Goal: Task Accomplishment & Management: Complete application form

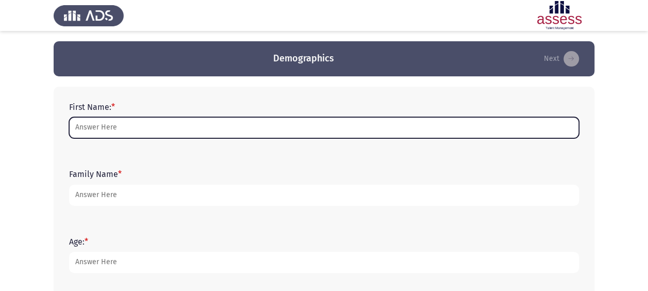
click at [208, 133] on input "First Name: *" at bounding box center [324, 127] width 510 height 21
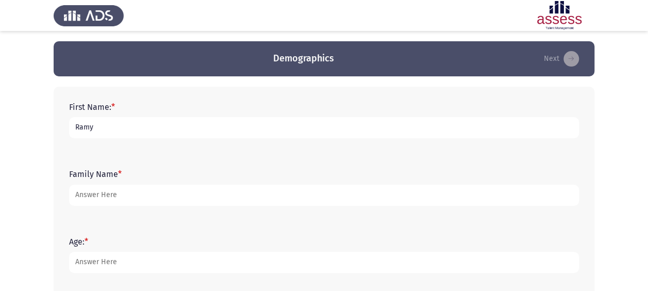
type input "Ramy"
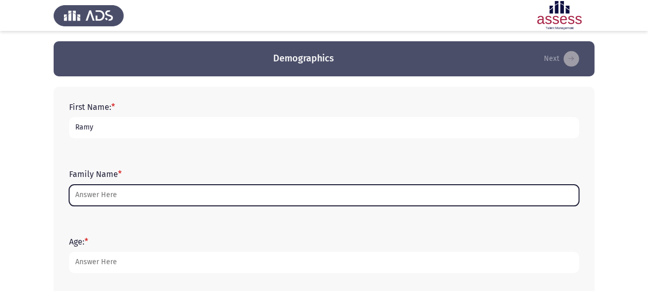
click at [135, 193] on input "Family Name *" at bounding box center [324, 194] width 510 height 21
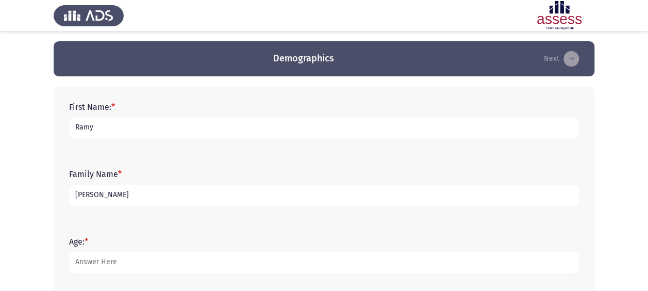
type input "[PERSON_NAME]"
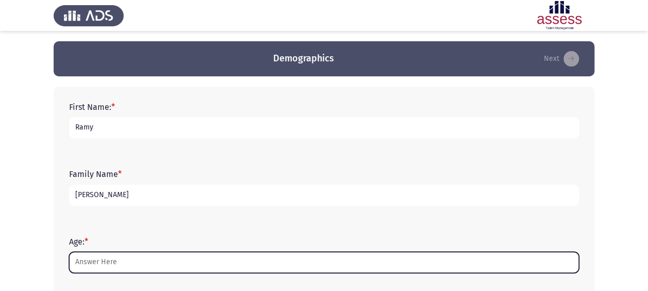
click at [120, 260] on input "Age: *" at bounding box center [324, 261] width 510 height 21
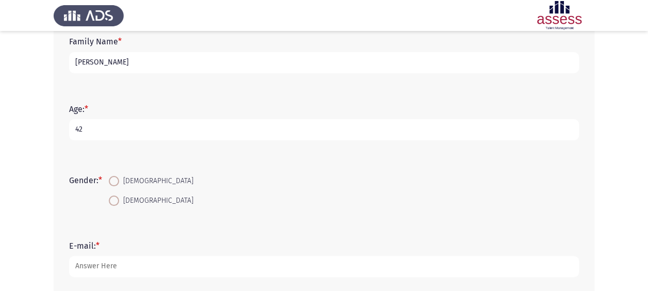
scroll to position [142, 0]
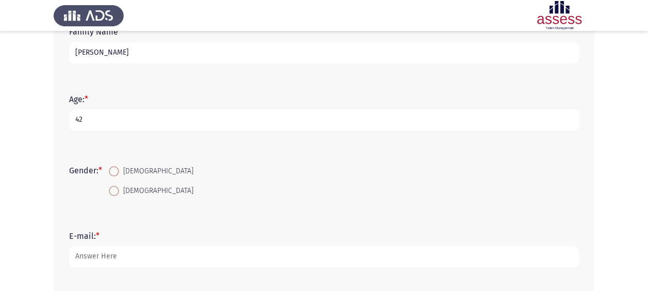
click at [121, 123] on input "42" at bounding box center [324, 119] width 510 height 21
type input "42"
click at [118, 169] on span at bounding box center [114, 171] width 10 height 10
click at [118, 169] on input "[DEMOGRAPHIC_DATA]" at bounding box center [114, 171] width 10 height 10
radio input "true"
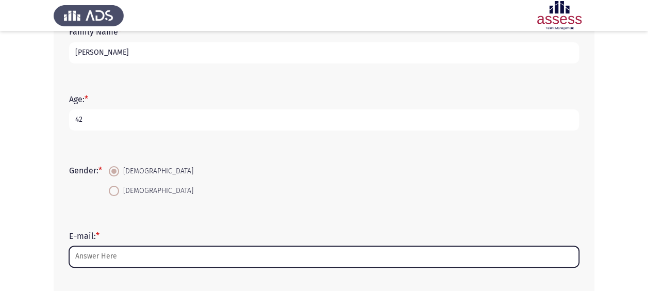
click at [171, 249] on input "E-mail: *" at bounding box center [324, 256] width 510 height 21
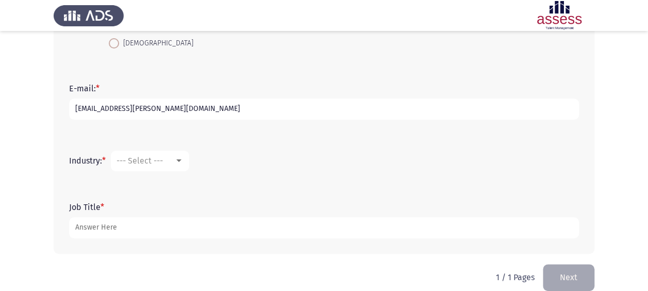
scroll to position [304, 0]
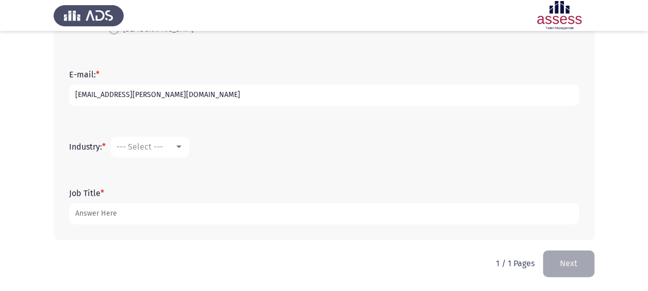
type input "[EMAIL_ADDRESS][PERSON_NAME][DOMAIN_NAME]"
click at [179, 147] on div at bounding box center [178, 146] width 5 height 3
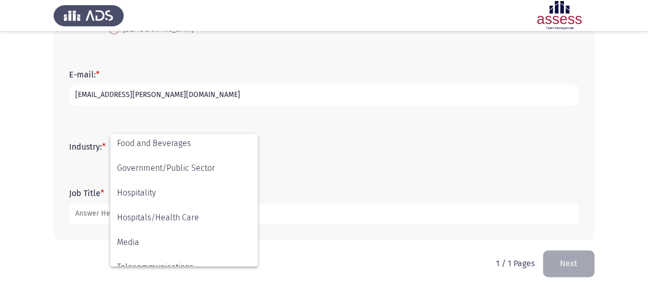
scroll to position [203, 0]
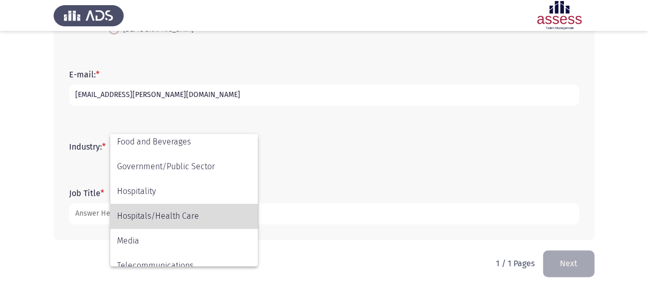
click at [181, 219] on span "Hospitals/Health Care" at bounding box center [184, 216] width 134 height 25
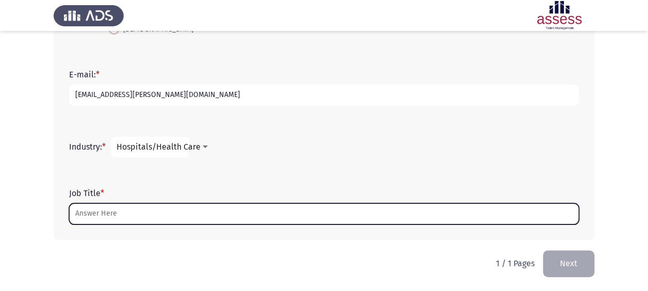
click at [197, 211] on input "Job Title *" at bounding box center [324, 213] width 510 height 21
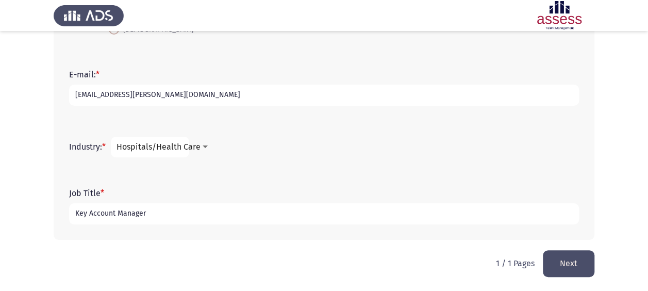
type input "Key Account Manager"
click at [566, 264] on button "Next" at bounding box center [569, 263] width 52 height 26
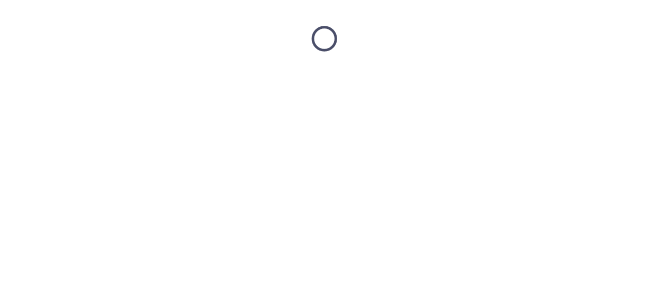
scroll to position [0, 0]
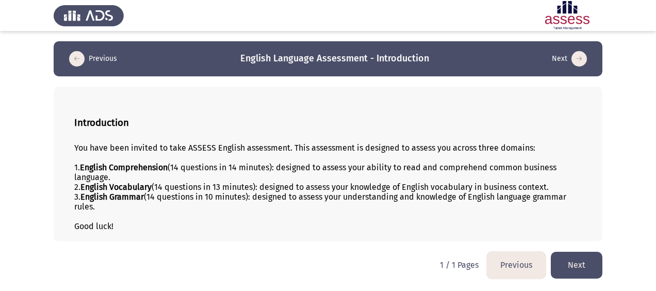
click at [582, 264] on button "Next" at bounding box center [576, 264] width 52 height 26
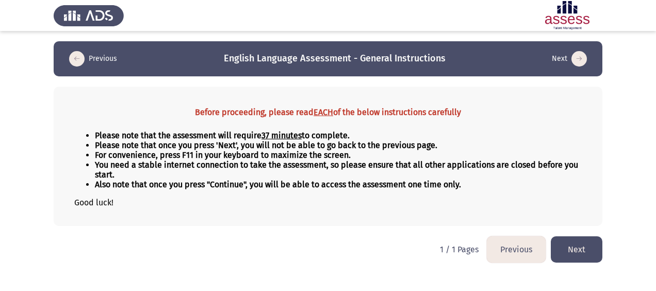
click at [576, 246] on button "Next" at bounding box center [576, 249] width 52 height 26
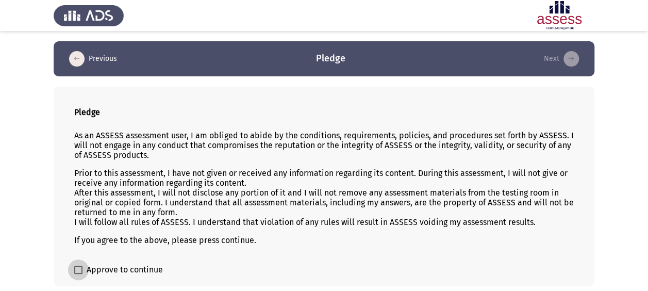
click at [78, 267] on span at bounding box center [78, 269] width 8 height 8
click at [78, 274] on input "Approve to continue" at bounding box center [78, 274] width 1 height 1
checkbox input "true"
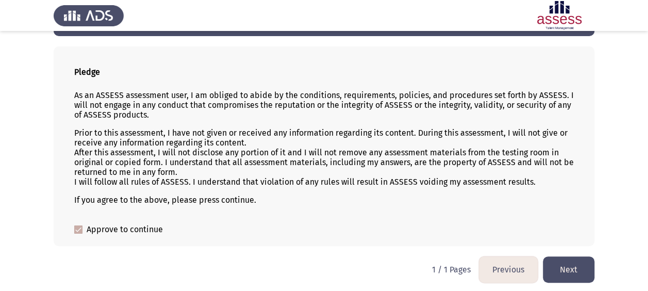
click at [580, 266] on button "Next" at bounding box center [569, 269] width 52 height 26
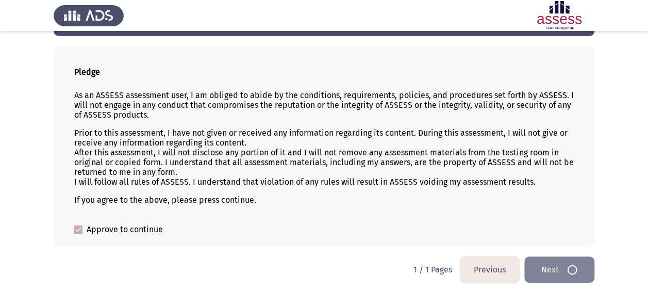
scroll to position [0, 0]
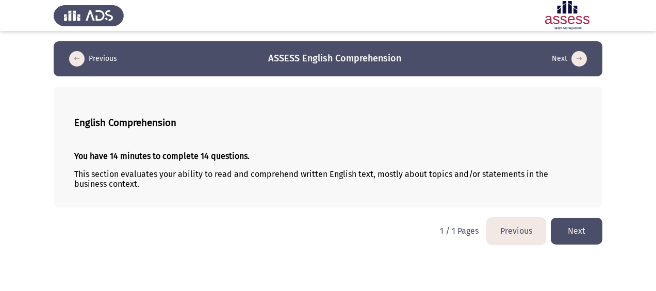
click at [578, 231] on button "Next" at bounding box center [576, 230] width 52 height 26
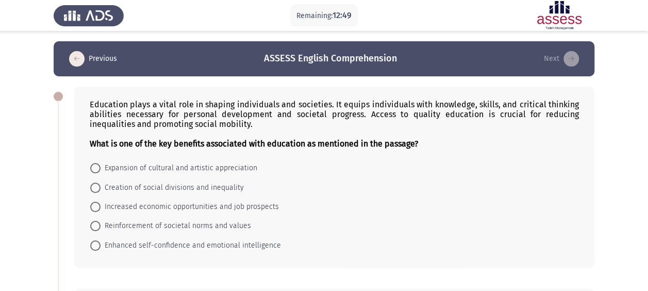
click at [103, 242] on span "Enhanced self-confidence and emotional intelligence" at bounding box center [190, 245] width 180 height 12
click at [100, 242] on input "Enhanced self-confidence and emotional intelligence" at bounding box center [95, 245] width 10 height 10
radio input "true"
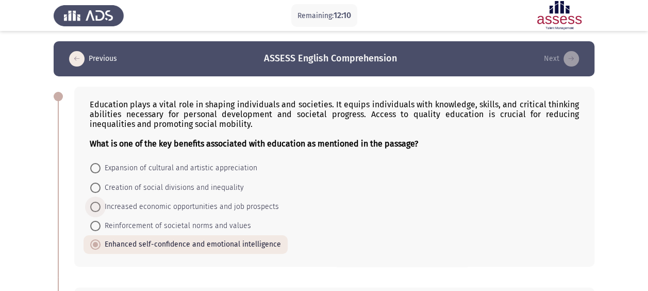
click at [97, 206] on span at bounding box center [95, 207] width 10 height 10
click at [97, 206] on input "Increased economic opportunities and job prospects" at bounding box center [95, 207] width 10 height 10
radio input "true"
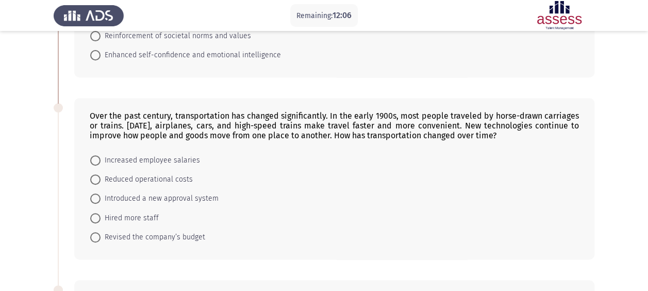
scroll to position [203, 0]
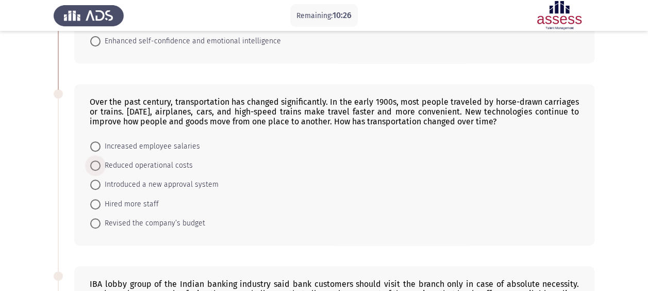
click at [94, 164] on span at bounding box center [95, 165] width 10 height 10
click at [94, 164] on input "Reduced operational costs" at bounding box center [95, 165] width 10 height 10
radio input "true"
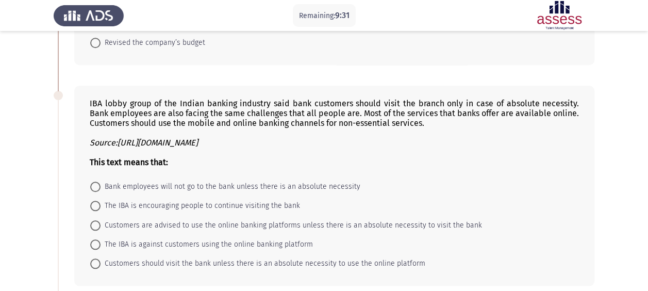
scroll to position [393, 0]
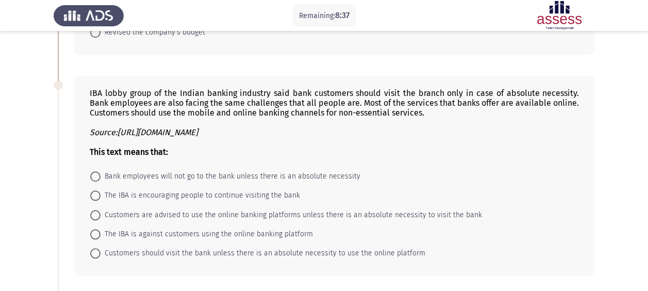
click at [99, 210] on span at bounding box center [95, 215] width 10 height 10
click at [99, 210] on input "Customers are advised to use the online banking platforms unless there is an ab…" at bounding box center [95, 215] width 10 height 10
radio input "true"
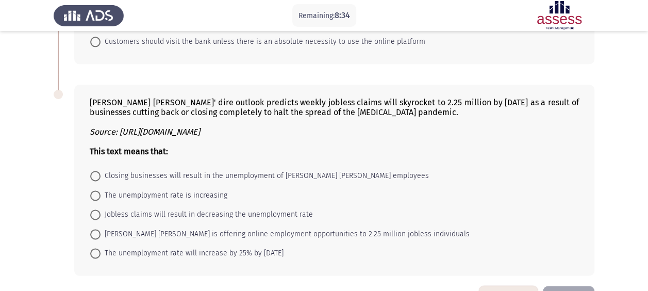
scroll to position [607, 0]
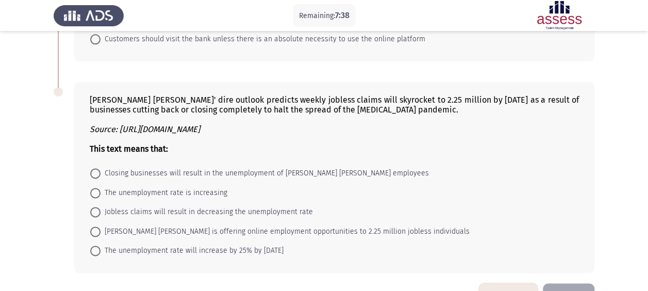
click at [99, 226] on span at bounding box center [95, 231] width 10 height 10
click at [99, 226] on input "[PERSON_NAME] [PERSON_NAME] is offering online employment opportunities to 2.25…" at bounding box center [95, 231] width 10 height 10
radio input "true"
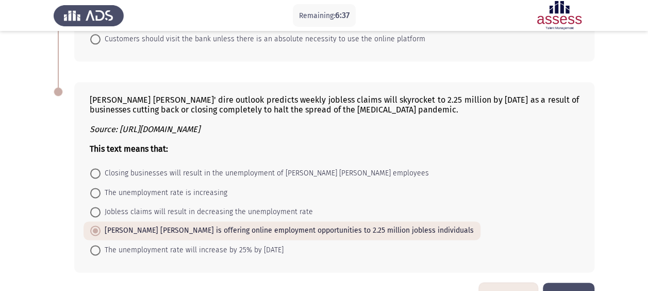
click at [209, 206] on span "Jobless claims will result in decreasing the unemployment rate" at bounding box center [206, 212] width 212 height 12
click at [100, 207] on input "Jobless claims will result in decreasing the unemployment rate" at bounding box center [95, 212] width 10 height 10
radio input "true"
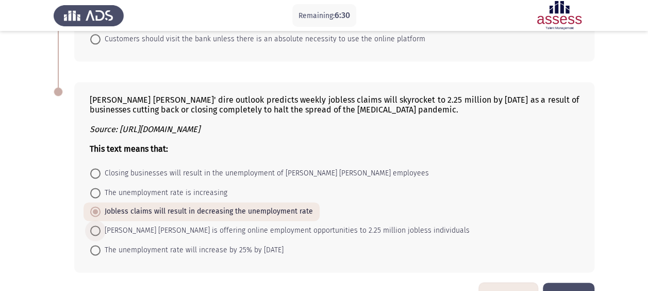
click at [270, 226] on span "[PERSON_NAME] [PERSON_NAME] is offering online employment opportunities to 2.25…" at bounding box center [284, 230] width 369 height 12
click at [100, 226] on input "[PERSON_NAME] [PERSON_NAME] is offering online employment opportunities to 2.25…" at bounding box center [95, 230] width 10 height 10
radio input "true"
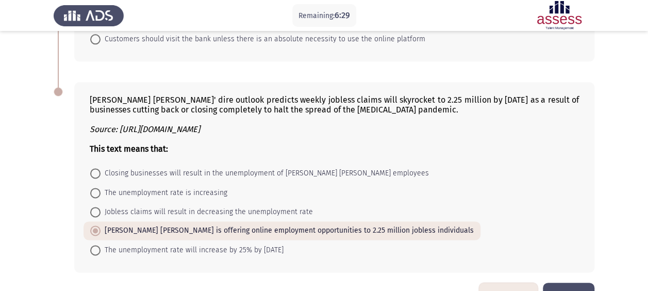
click at [260, 245] on span "The unemployment rate will increase by 25% by [DATE]" at bounding box center [191, 250] width 183 height 12
click at [100, 245] on input "The unemployment rate will increase by 25% by [DATE]" at bounding box center [95, 250] width 10 height 10
radio input "true"
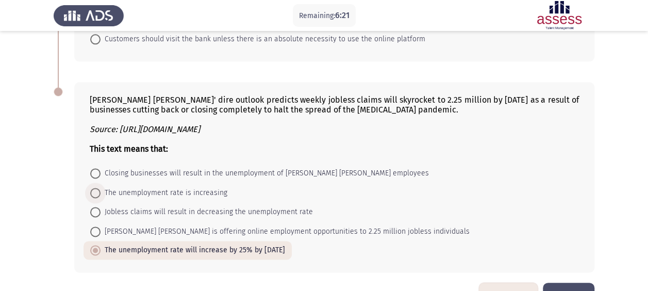
click at [94, 188] on span at bounding box center [95, 193] width 10 height 10
click at [94, 188] on input "The unemployment rate is increasing" at bounding box center [95, 193] width 10 height 10
radio input "true"
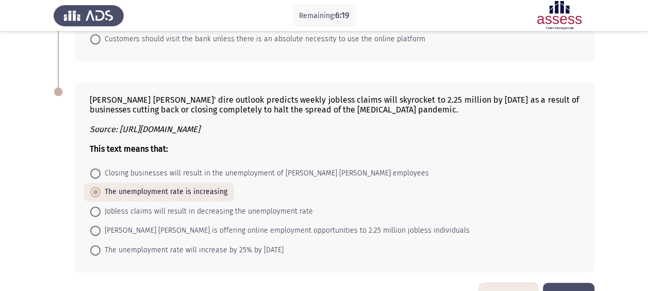
click at [167, 167] on span "Closing businesses will result in the unemployment of [PERSON_NAME] [PERSON_NAM…" at bounding box center [264, 173] width 328 height 12
click at [100, 168] on input "Closing businesses will result in the unemployment of [PERSON_NAME] [PERSON_NAM…" at bounding box center [95, 173] width 10 height 10
radio input "true"
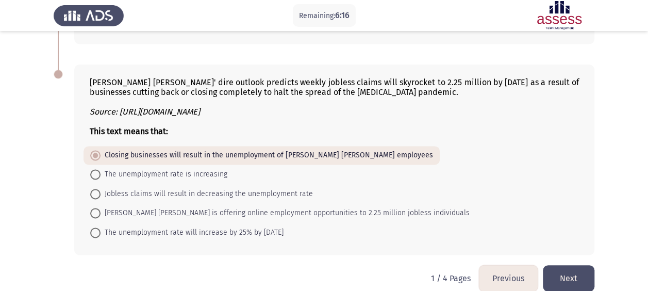
scroll to position [632, 0]
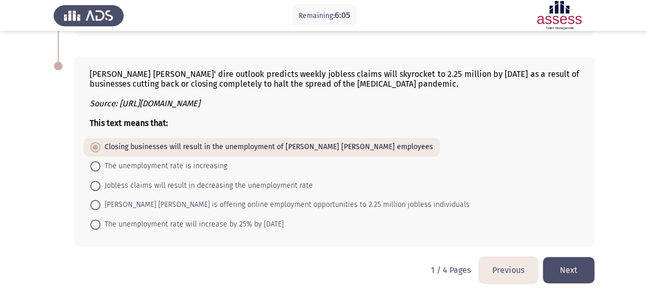
click at [219, 184] on span "Jobless claims will result in decreasing the unemployment rate" at bounding box center [206, 185] width 212 height 12
click at [100, 184] on input "Jobless claims will result in decreasing the unemployment rate" at bounding box center [95, 185] width 10 height 10
radio input "true"
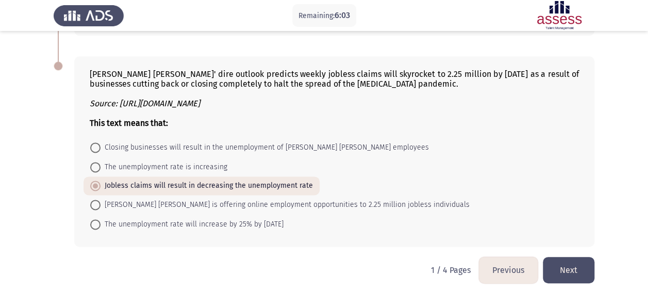
click at [589, 264] on button "Next" at bounding box center [569, 270] width 52 height 26
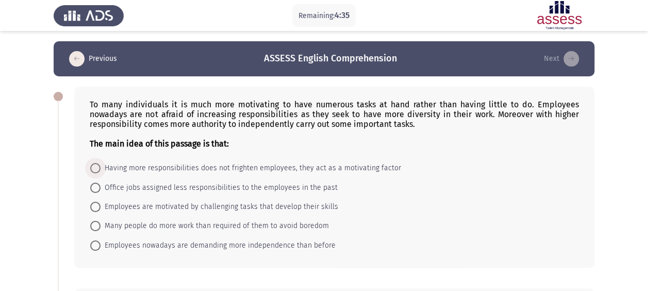
click at [94, 167] on span at bounding box center [95, 168] width 10 height 10
click at [94, 167] on input "Having more responsibilities does not frighten employees, they act as a motivat…" at bounding box center [95, 168] width 10 height 10
radio input "true"
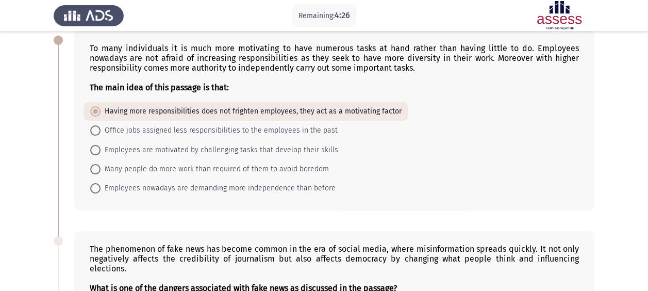
scroll to position [47, 0]
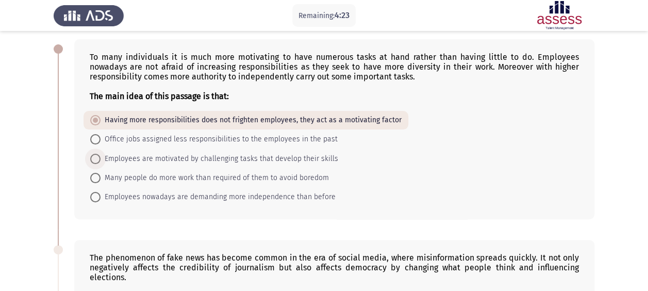
click at [164, 159] on span "Employees are motivated by challenging tasks that develop their skills" at bounding box center [219, 159] width 238 height 12
click at [100, 159] on input "Employees are motivated by challenging tasks that develop their skills" at bounding box center [95, 159] width 10 height 10
radio input "true"
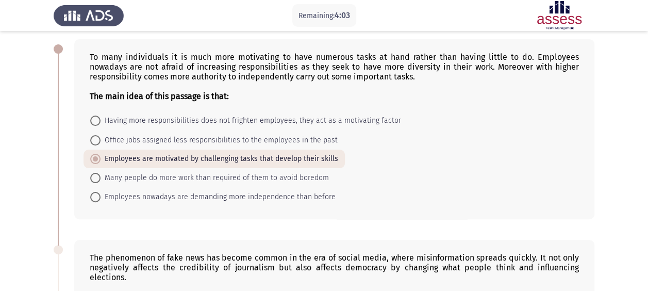
click at [308, 193] on span "Employees nowadays are demanding more independence than before" at bounding box center [217, 197] width 235 height 12
click at [100, 193] on input "Employees nowadays are demanding more independence than before" at bounding box center [95, 197] width 10 height 10
radio input "true"
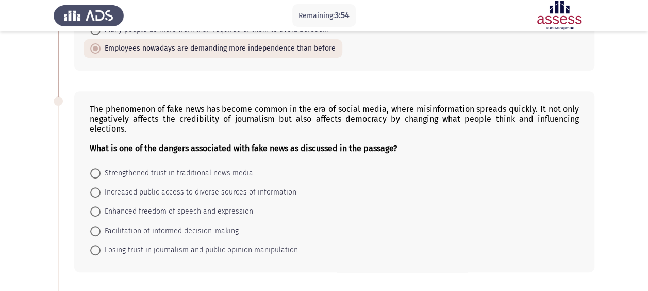
scroll to position [223, 0]
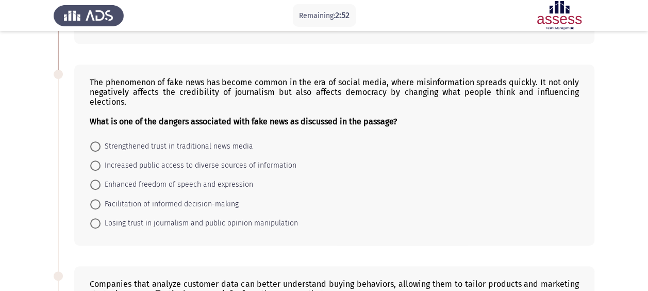
click at [96, 199] on span at bounding box center [95, 204] width 10 height 10
click at [96, 199] on input "Facilitation of informed decision-making" at bounding box center [95, 204] width 10 height 10
radio input "true"
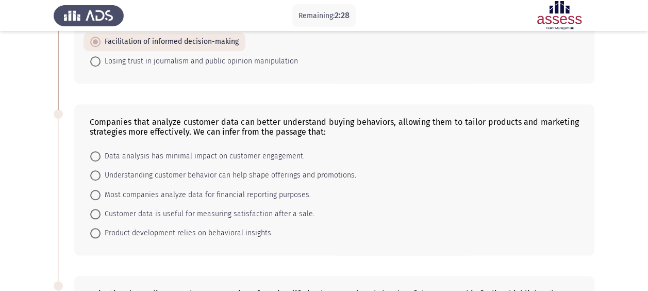
scroll to position [391, 0]
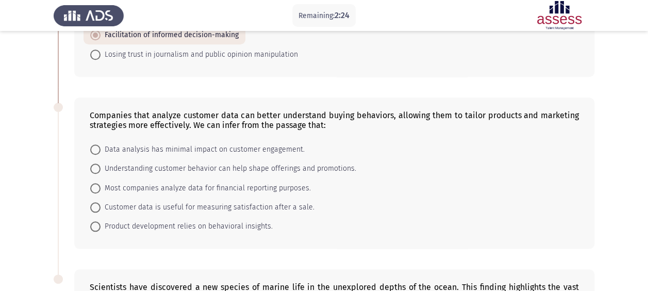
drag, startPoint x: 642, startPoint y: 174, endPoint x: 629, endPoint y: 31, distance: 143.9
click at [629, 31] on app-assessment-container "Remaining: 2:24 Previous ASSESS English Comprehension Next To many individuals …" at bounding box center [324, 51] width 648 height 800
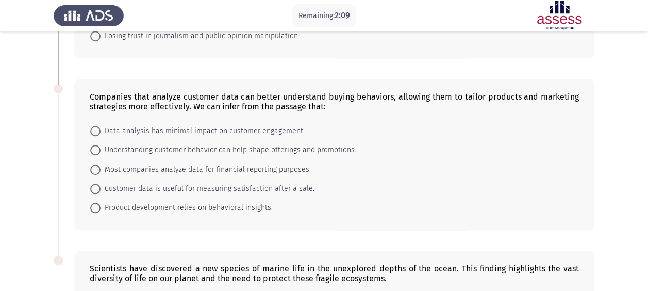
scroll to position [426, 0]
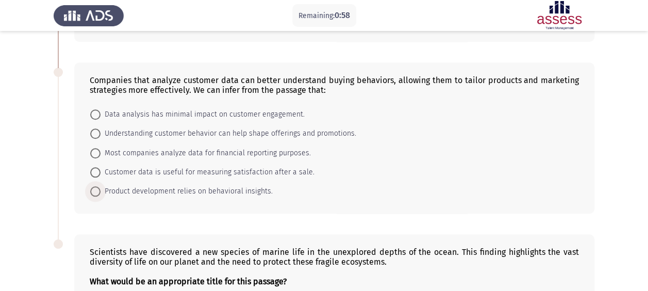
click at [98, 186] on span at bounding box center [95, 191] width 10 height 10
click at [98, 186] on input "Product development relies on behavioral insights." at bounding box center [95, 191] width 10 height 10
radio input "true"
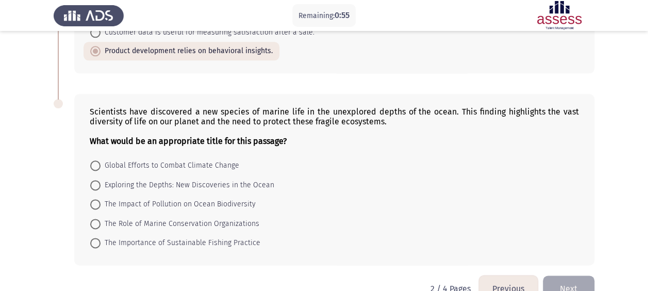
scroll to position [585, 0]
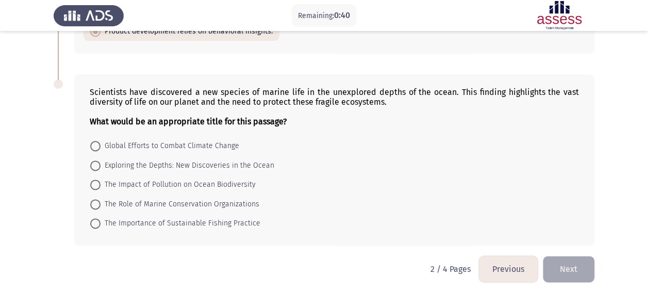
click at [91, 179] on span at bounding box center [95, 184] width 10 height 10
click at [91, 179] on input "The Impact of Pollution on Ocean Biodiversity" at bounding box center [95, 184] width 10 height 10
radio input "true"
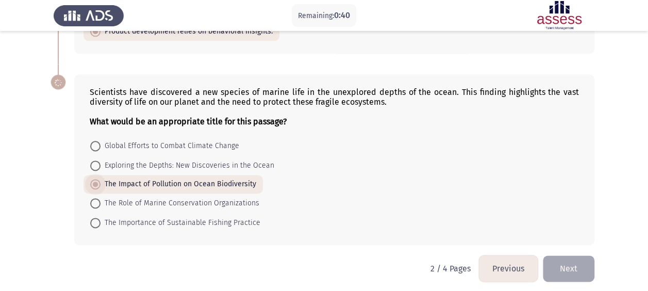
scroll to position [584, 0]
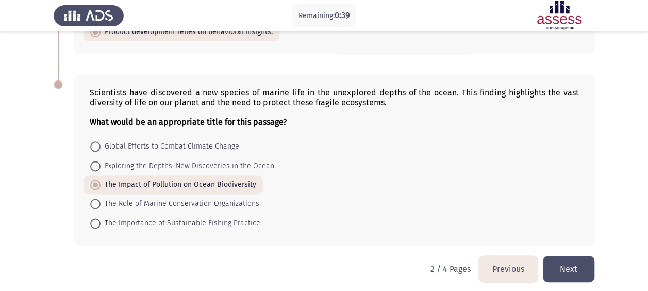
click at [558, 265] on button "Next" at bounding box center [569, 269] width 52 height 26
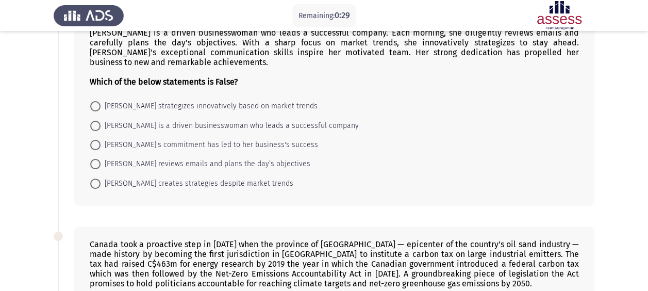
scroll to position [39, 0]
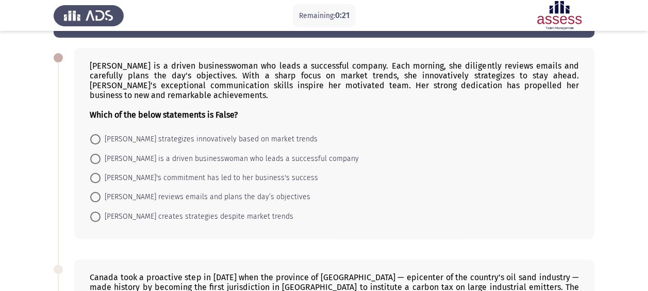
click at [96, 195] on span at bounding box center [95, 197] width 10 height 10
click at [96, 195] on input "[PERSON_NAME] reviews emails and plans the day’s objectives" at bounding box center [95, 197] width 10 height 10
radio input "true"
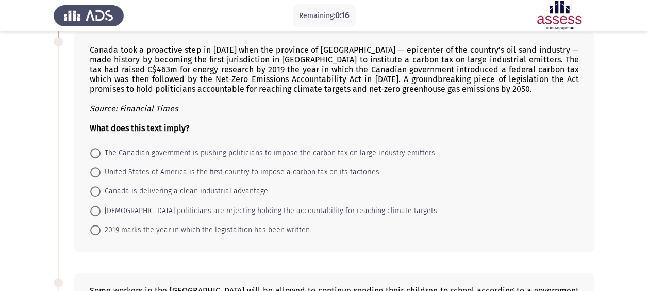
scroll to position [238, 0]
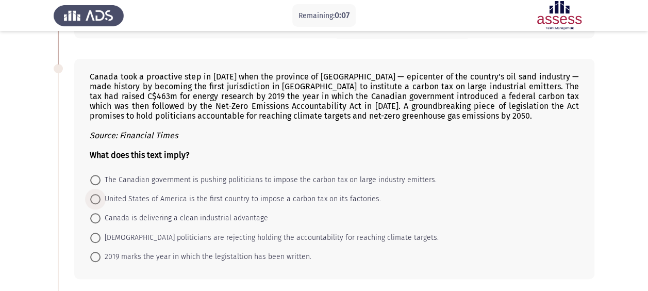
click at [97, 197] on span at bounding box center [95, 199] width 10 height 10
click at [97, 197] on input "United States of America is the first country to impose a carbon tax on its fac…" at bounding box center [95, 199] width 10 height 10
radio input "true"
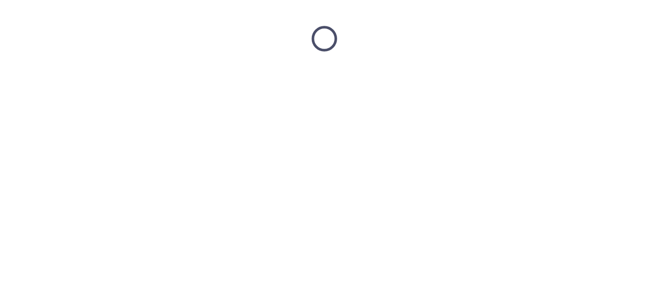
scroll to position [0, 0]
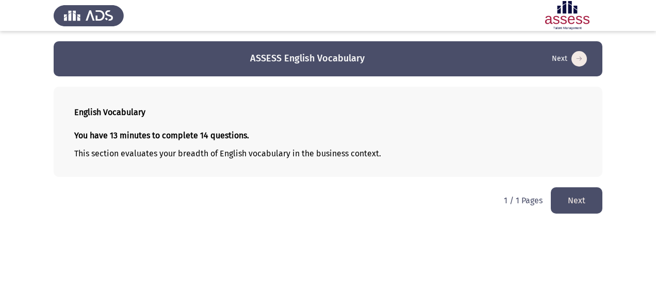
click at [587, 199] on button "Next" at bounding box center [576, 200] width 52 height 26
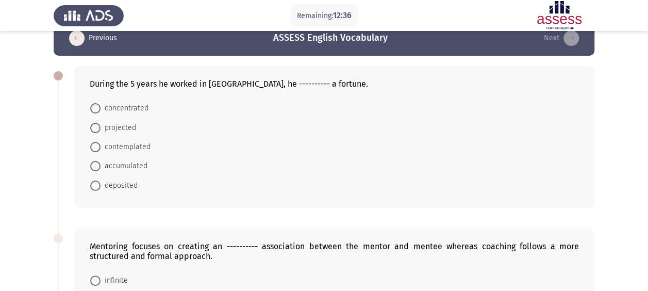
scroll to position [21, 0]
click at [98, 164] on span at bounding box center [95, 165] width 10 height 10
click at [98, 164] on input "accumulated" at bounding box center [95, 165] width 10 height 10
radio input "true"
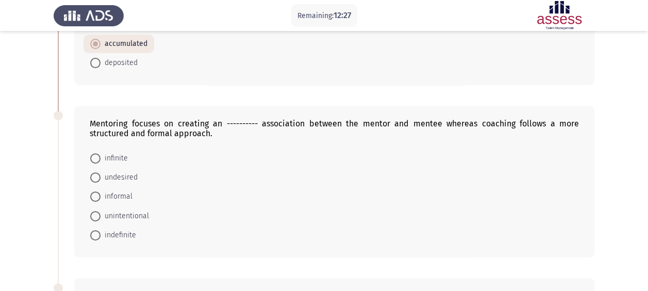
scroll to position [147, 0]
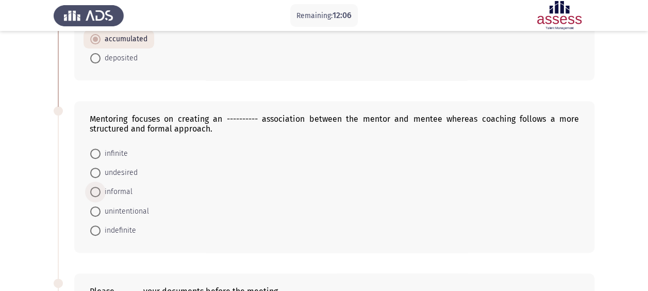
click at [95, 189] on span at bounding box center [95, 192] width 10 height 10
click at [95, 189] on input "informal" at bounding box center [95, 192] width 10 height 10
radio input "true"
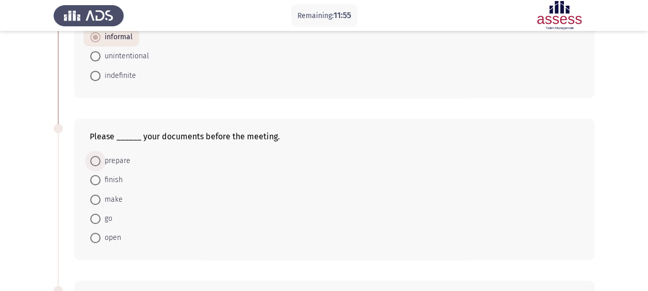
click at [95, 157] on span at bounding box center [95, 161] width 10 height 10
click at [95, 157] on input "prepare" at bounding box center [95, 161] width 10 height 10
radio input "true"
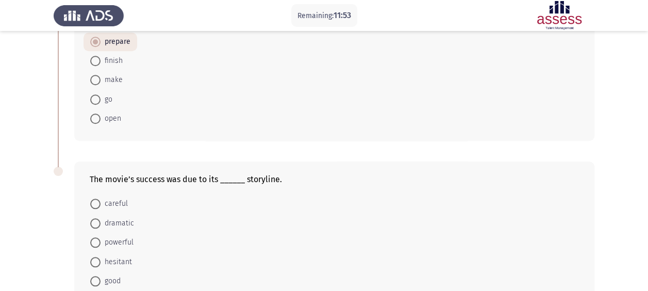
scroll to position [451, 0]
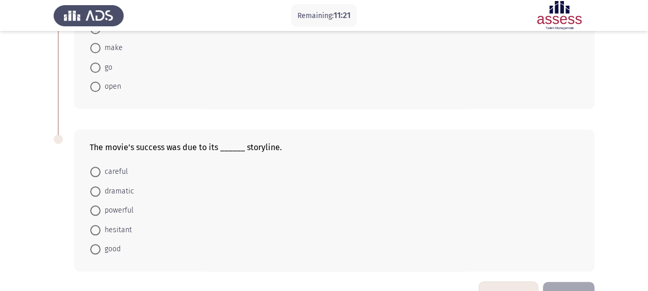
click at [96, 209] on span at bounding box center [95, 210] width 10 height 10
click at [96, 209] on input "powerful" at bounding box center [95, 210] width 10 height 10
radio input "true"
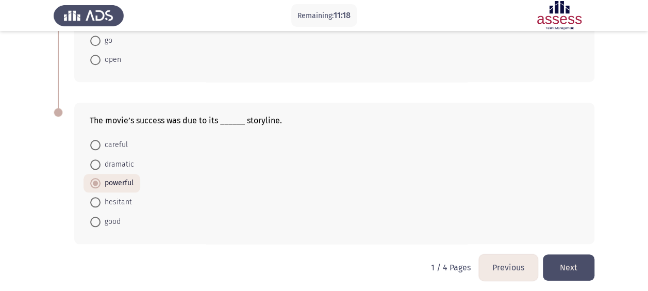
click at [566, 262] on button "Next" at bounding box center [569, 267] width 52 height 26
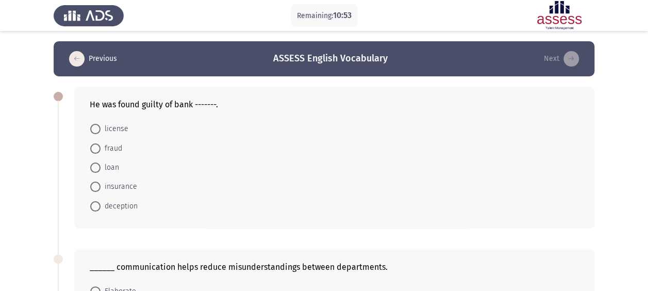
click at [97, 167] on span at bounding box center [95, 167] width 10 height 10
click at [97, 167] on input "loan" at bounding box center [95, 167] width 10 height 10
radio input "true"
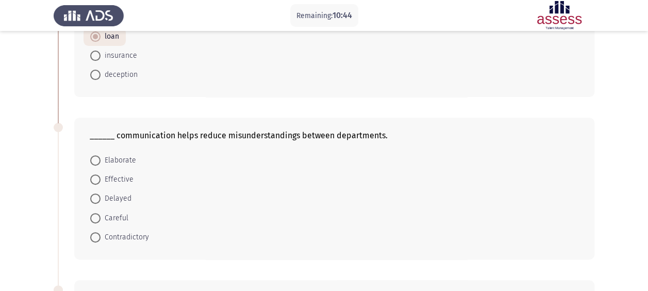
scroll to position [132, 0]
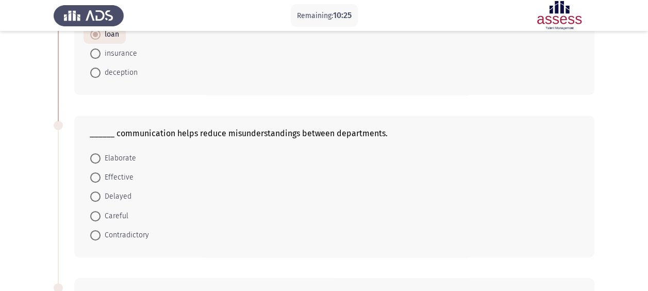
click at [98, 176] on span at bounding box center [95, 177] width 10 height 10
click at [98, 176] on input "Effective" at bounding box center [95, 177] width 10 height 10
radio input "true"
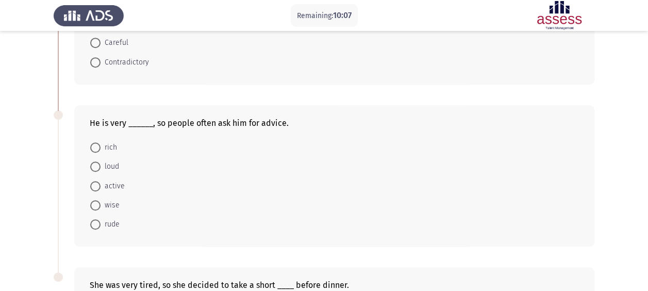
scroll to position [312, 0]
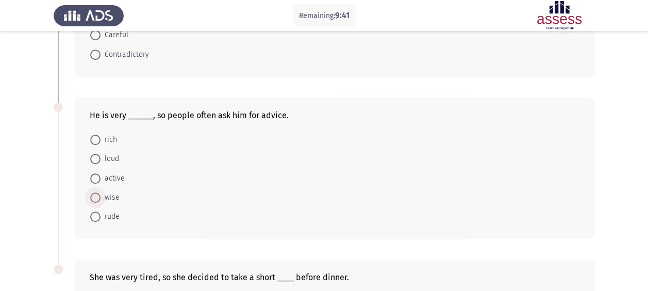
click at [96, 196] on span at bounding box center [95, 197] width 10 height 10
click at [96, 196] on input "wise" at bounding box center [95, 197] width 10 height 10
radio input "true"
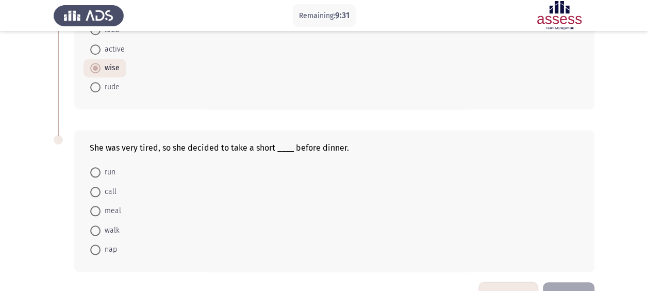
scroll to position [447, 0]
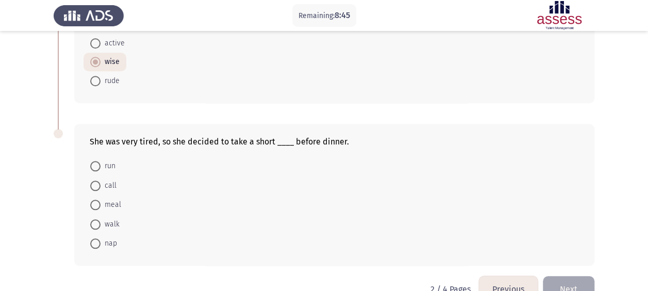
click at [96, 238] on span at bounding box center [95, 243] width 10 height 10
click at [96, 238] on input "nap" at bounding box center [95, 243] width 10 height 10
radio input "true"
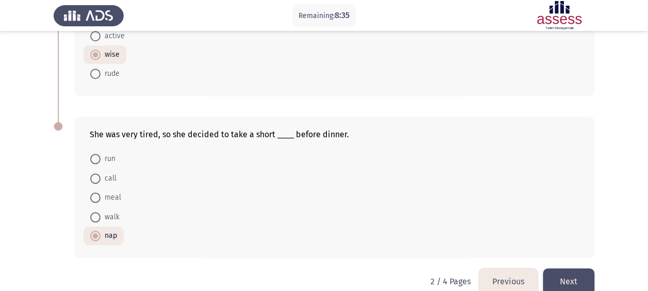
click at [570, 278] on button "Next" at bounding box center [569, 281] width 52 height 26
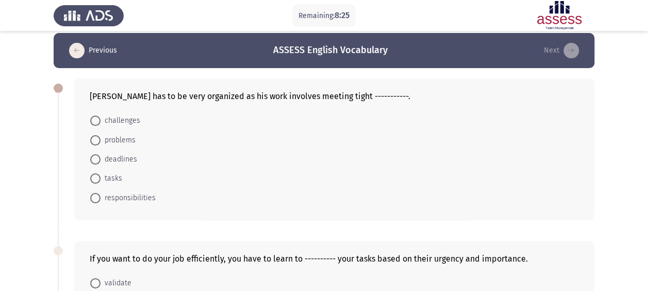
scroll to position [20, 0]
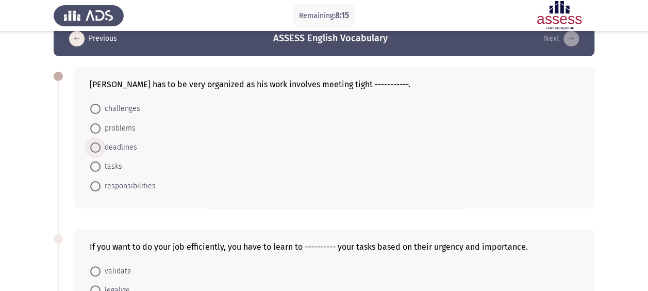
click at [99, 145] on span at bounding box center [95, 147] width 10 height 10
click at [99, 145] on input "deadlines" at bounding box center [95, 147] width 10 height 10
radio input "true"
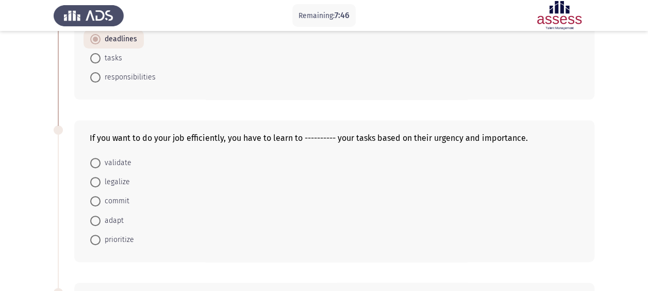
scroll to position [131, 0]
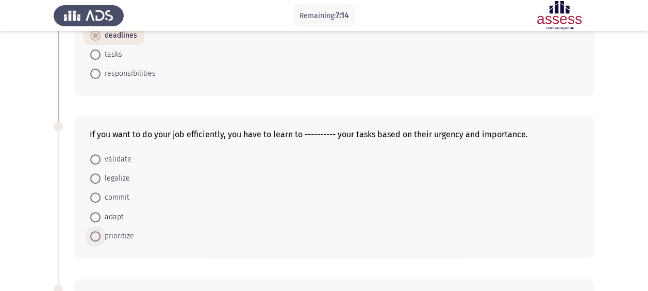
click at [97, 231] on span at bounding box center [95, 236] width 10 height 10
click at [97, 231] on input "prioritize" at bounding box center [95, 236] width 10 height 10
radio input "true"
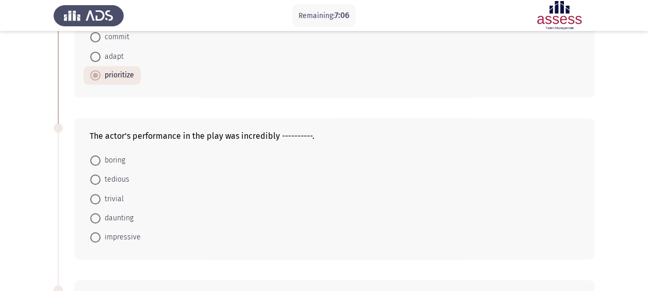
scroll to position [293, 0]
click at [96, 178] on span at bounding box center [95, 178] width 10 height 10
click at [96, 178] on input "tedious" at bounding box center [95, 178] width 10 height 10
radio input "true"
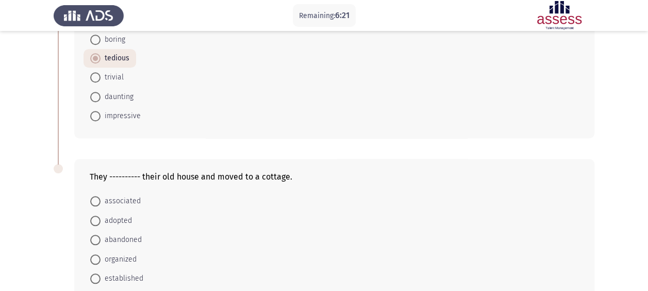
scroll to position [430, 0]
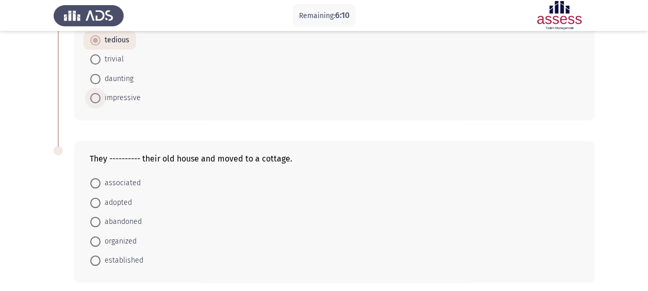
click at [97, 96] on span at bounding box center [95, 98] width 10 height 10
click at [97, 96] on input "impressive" at bounding box center [95, 98] width 10 height 10
radio input "true"
click at [128, 218] on span "abandoned" at bounding box center [120, 221] width 41 height 12
click at [100, 218] on input "abandoned" at bounding box center [95, 221] width 10 height 10
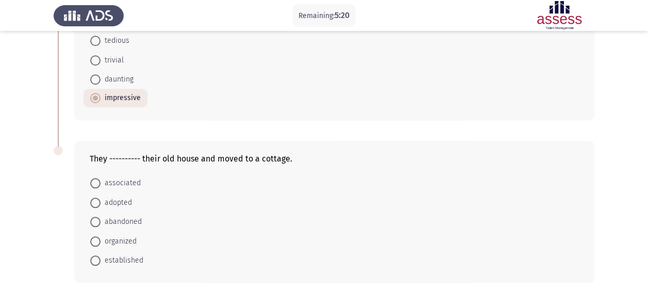
radio input "true"
click at [122, 179] on span "associated" at bounding box center [120, 183] width 40 height 12
click at [100, 179] on input "associated" at bounding box center [95, 183] width 10 height 10
radio input "true"
click at [100, 219] on span "abandoned" at bounding box center [120, 221] width 41 height 12
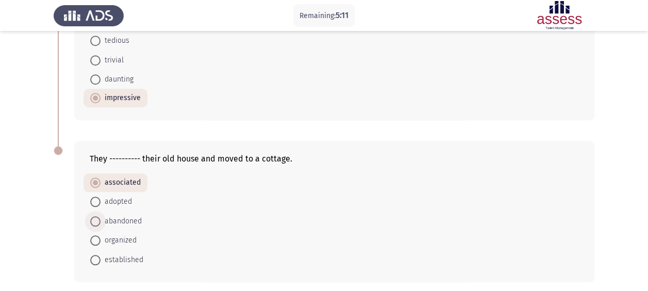
click at [100, 219] on input "abandoned" at bounding box center [95, 221] width 10 height 10
radio input "true"
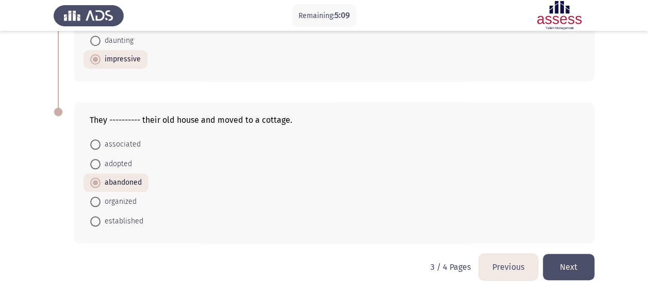
click at [572, 260] on button "Next" at bounding box center [569, 267] width 52 height 26
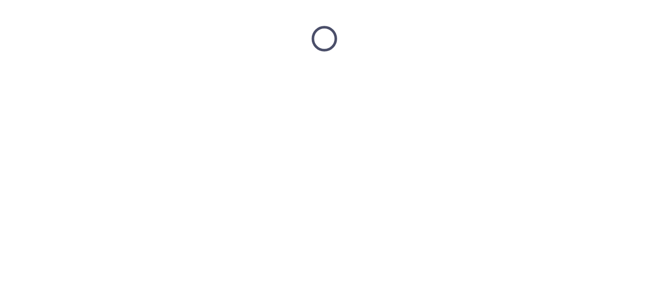
scroll to position [0, 0]
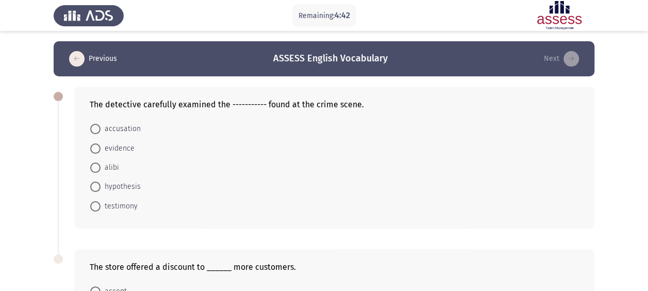
click at [97, 183] on span at bounding box center [95, 186] width 10 height 10
click at [97, 183] on input "hypothesis" at bounding box center [95, 186] width 10 height 10
radio input "true"
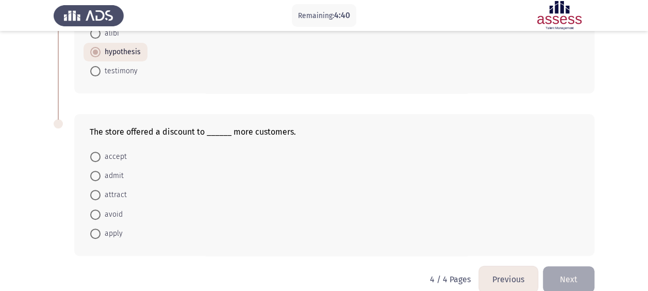
scroll to position [148, 0]
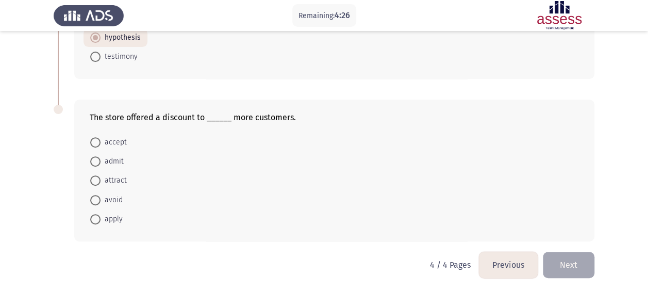
click at [93, 175] on span at bounding box center [95, 180] width 10 height 10
click at [93, 175] on input "attract" at bounding box center [95, 180] width 10 height 10
radio input "true"
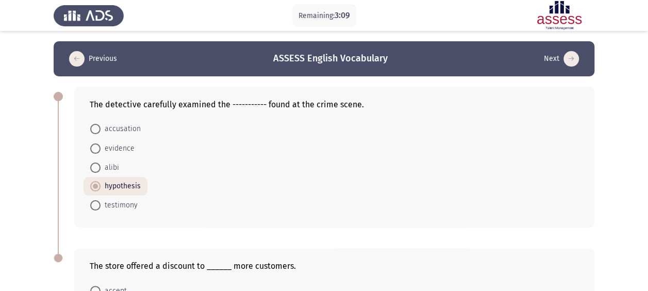
scroll to position [148, 0]
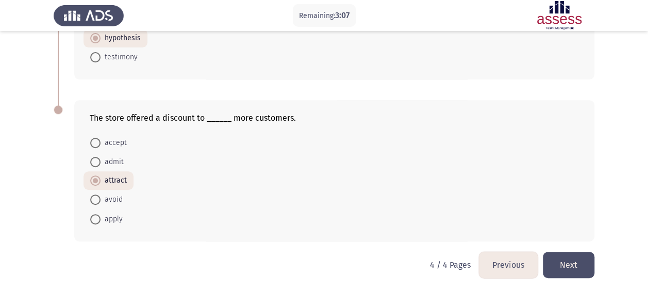
click at [567, 263] on button "Next" at bounding box center [569, 264] width 52 height 26
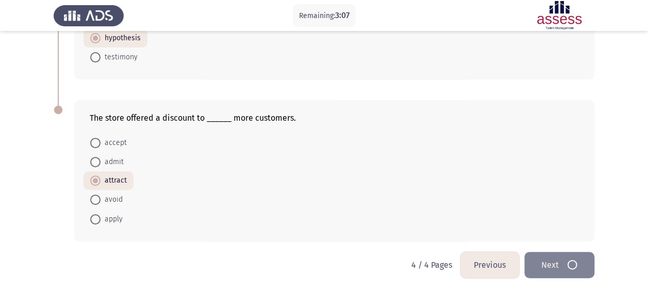
scroll to position [0, 0]
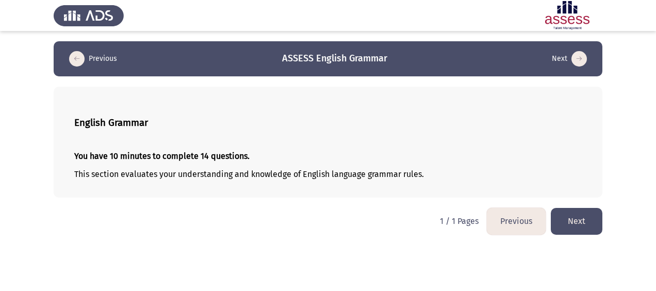
click at [580, 229] on button "Next" at bounding box center [576, 221] width 52 height 26
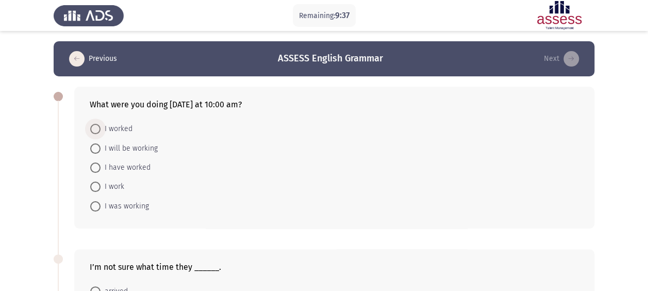
click at [96, 128] on span at bounding box center [95, 129] width 10 height 10
click at [96, 128] on input "I worked" at bounding box center [95, 129] width 10 height 10
radio input "true"
click at [129, 200] on span "I was working" at bounding box center [124, 205] width 48 height 12
click at [100, 200] on input "I was working" at bounding box center [95, 205] width 10 height 10
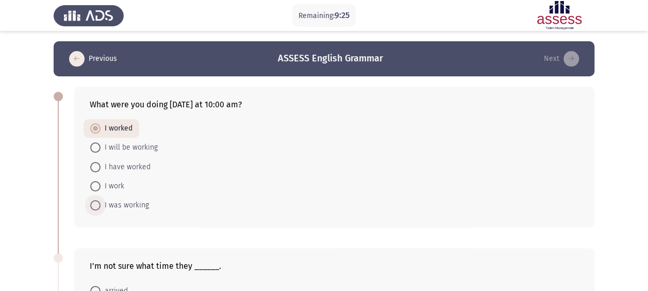
radio input "true"
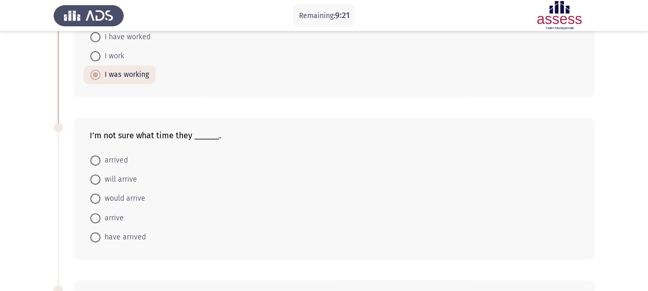
scroll to position [137, 0]
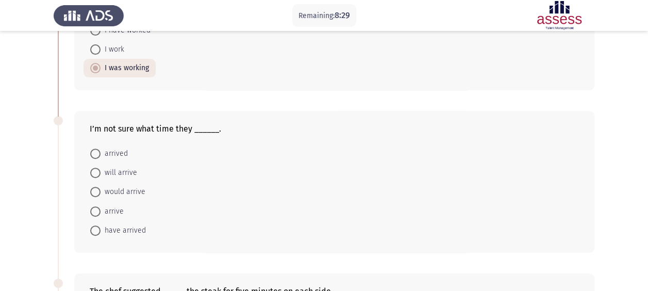
click at [95, 173] on span at bounding box center [95, 173] width 0 height 0
click at [95, 171] on input "will arrive" at bounding box center [95, 172] width 10 height 10
radio input "true"
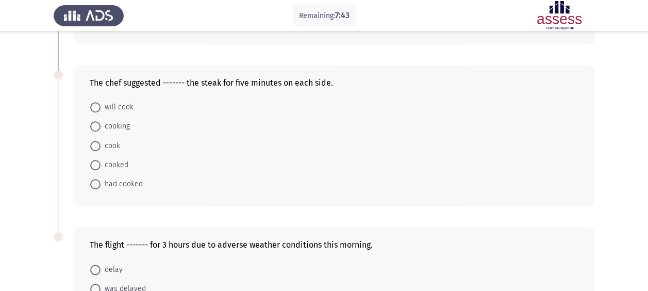
scroll to position [347, 0]
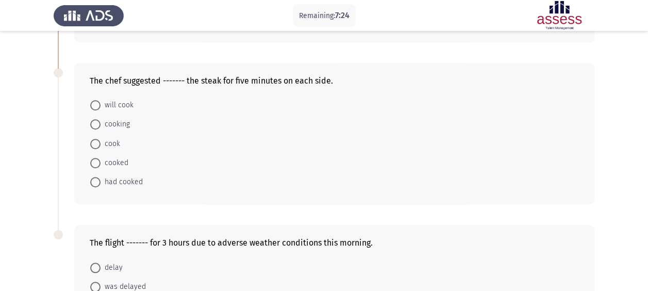
click at [97, 119] on span at bounding box center [95, 124] width 10 height 10
click at [97, 119] on input "cooking" at bounding box center [95, 124] width 10 height 10
radio input "true"
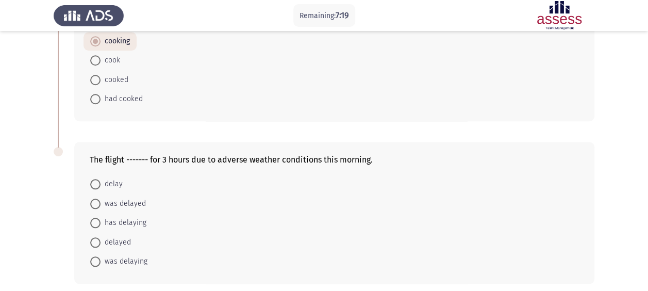
scroll to position [432, 0]
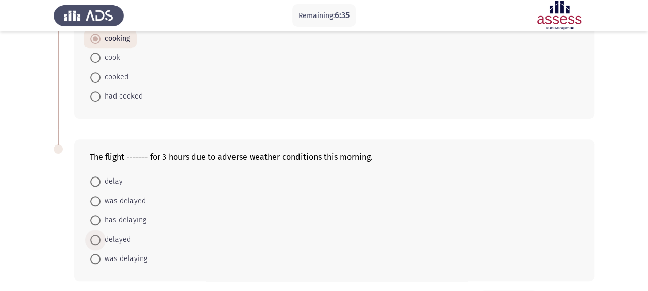
click at [96, 234] on span at bounding box center [95, 239] width 10 height 10
click at [96, 234] on input "delayed" at bounding box center [95, 239] width 10 height 10
radio input "true"
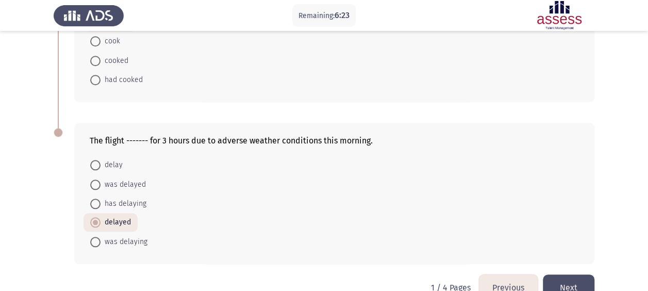
scroll to position [469, 0]
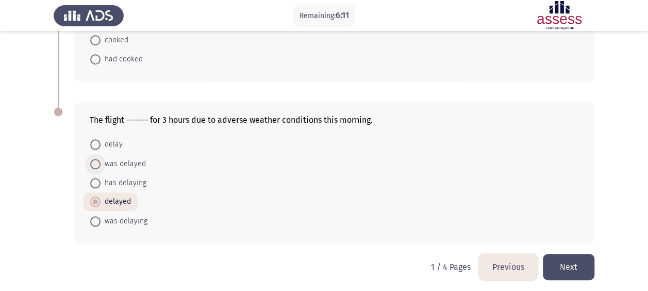
click at [94, 159] on span at bounding box center [95, 164] width 10 height 10
click at [94, 159] on input "was delayed" at bounding box center [95, 164] width 10 height 10
radio input "true"
click at [103, 140] on span "delay" at bounding box center [111, 144] width 22 height 12
click at [100, 140] on input "delay" at bounding box center [95, 144] width 10 height 10
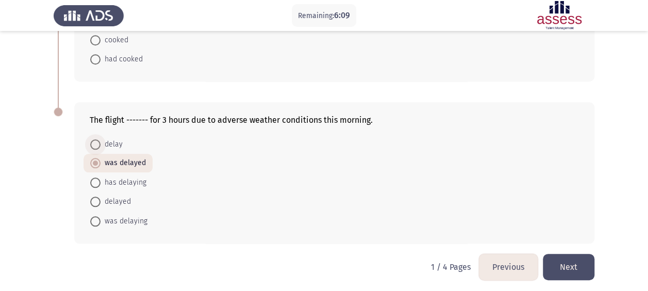
radio input "true"
click at [108, 158] on span "was delayed" at bounding box center [122, 163] width 45 height 12
click at [100, 158] on input "was delayed" at bounding box center [95, 163] width 10 height 10
radio input "true"
click at [558, 257] on button "Next" at bounding box center [569, 267] width 52 height 26
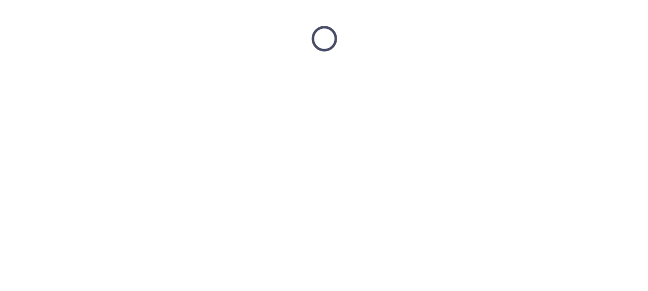
scroll to position [0, 0]
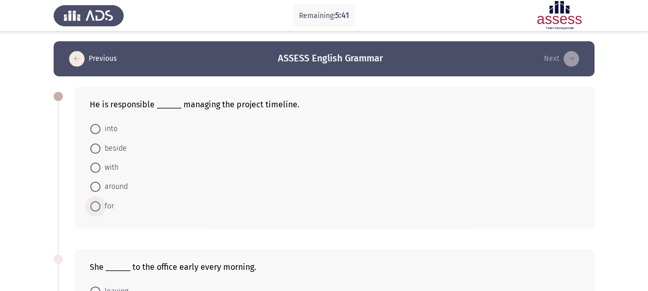
click at [98, 206] on span at bounding box center [95, 206] width 10 height 10
click at [98, 206] on input "for" at bounding box center [95, 206] width 10 height 10
radio input "true"
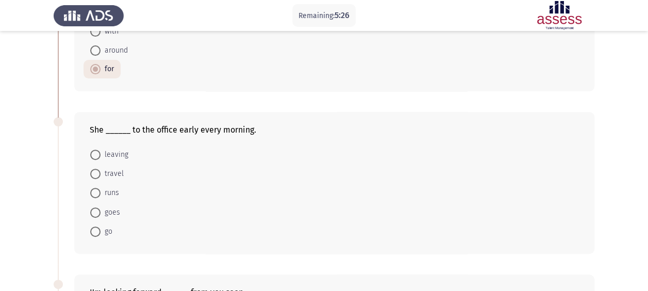
scroll to position [170, 0]
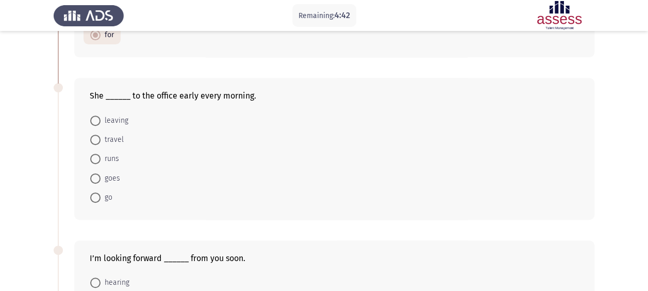
click at [95, 197] on span at bounding box center [95, 197] width 0 height 0
click at [95, 195] on input "go" at bounding box center [95, 197] width 10 height 10
radio input "true"
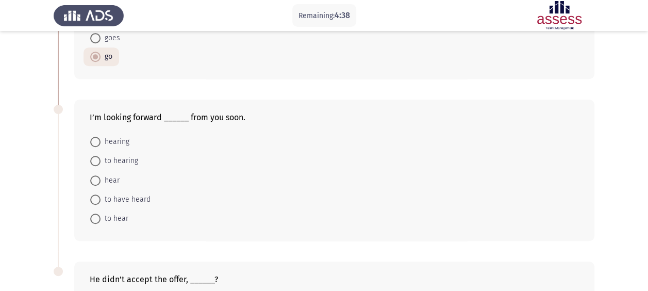
scroll to position [318, 0]
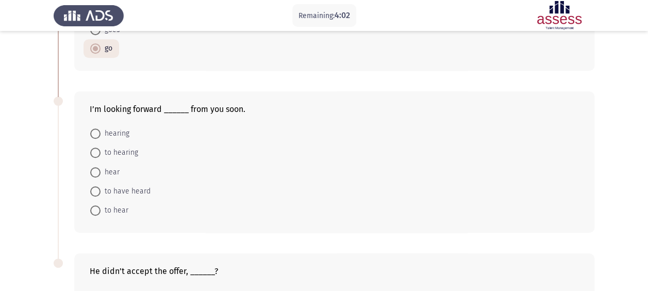
click at [96, 152] on span at bounding box center [95, 152] width 10 height 10
click at [96, 152] on input "to hearing" at bounding box center [95, 152] width 10 height 10
radio input "true"
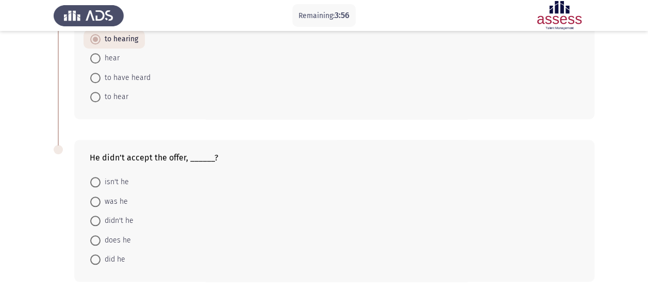
scroll to position [446, 0]
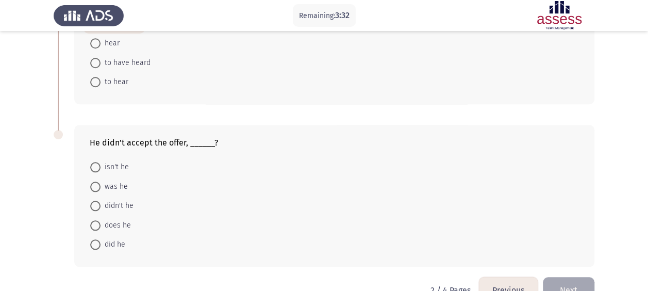
drag, startPoint x: 630, startPoint y: 206, endPoint x: 623, endPoint y: 108, distance: 98.2
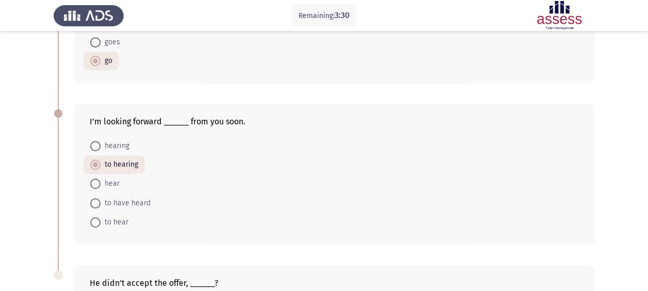
scroll to position [286, 0]
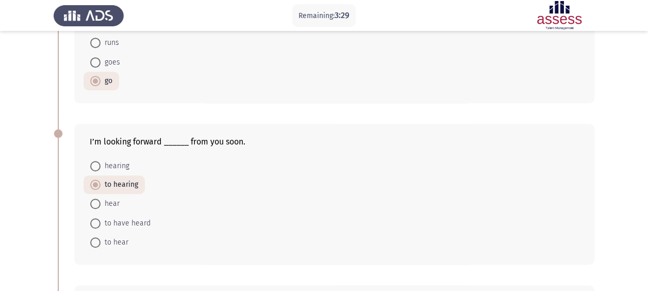
click at [112, 58] on span "goes" at bounding box center [110, 62] width 20 height 12
click at [100, 58] on input "goes" at bounding box center [95, 62] width 10 height 10
radio input "true"
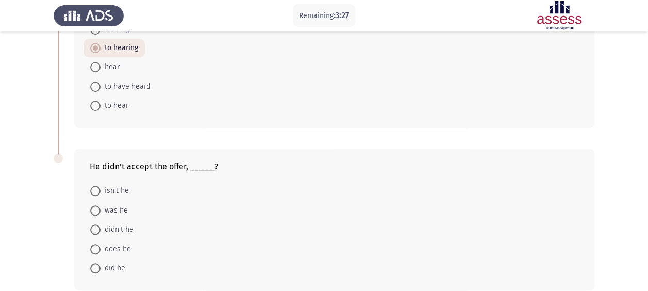
scroll to position [454, 0]
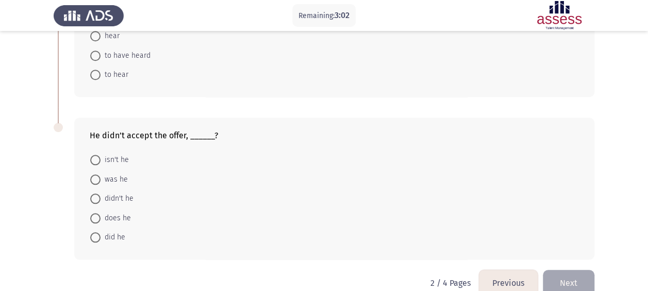
click at [96, 177] on span at bounding box center [95, 179] width 10 height 10
click at [96, 177] on input "was he" at bounding box center [95, 179] width 10 height 10
radio input "true"
click at [109, 235] on span "did he" at bounding box center [112, 236] width 25 height 12
click at [100, 235] on input "did he" at bounding box center [95, 236] width 10 height 10
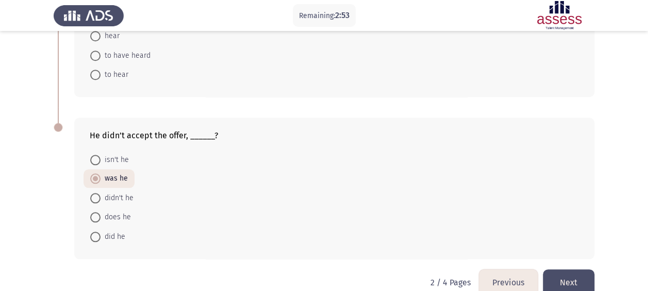
radio input "true"
click at [568, 279] on button "Next" at bounding box center [569, 282] width 52 height 26
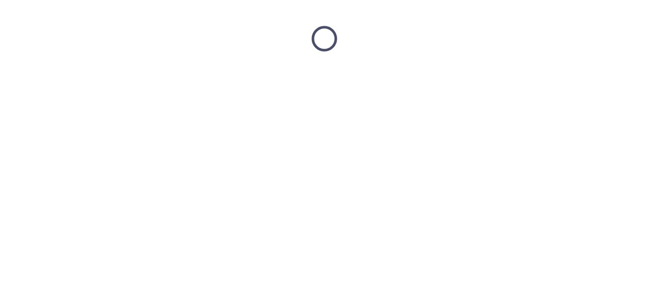
scroll to position [0, 0]
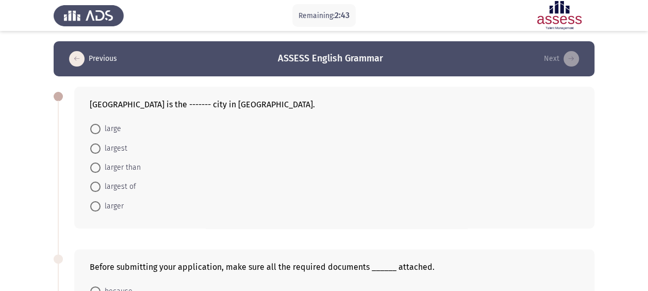
click at [104, 147] on span "largest" at bounding box center [113, 148] width 27 height 12
click at [100, 147] on input "largest" at bounding box center [95, 148] width 10 height 10
radio input "true"
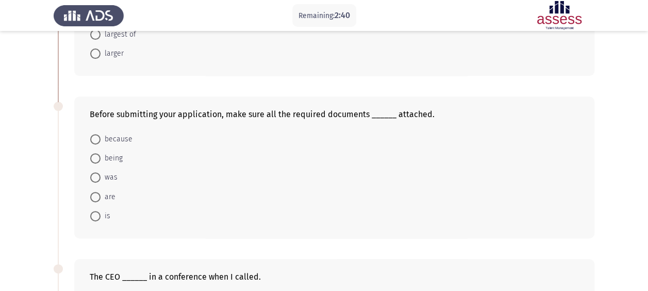
scroll to position [153, 0]
click at [104, 191] on span "are" at bounding box center [107, 196] width 15 height 12
click at [100, 191] on input "are" at bounding box center [95, 196] width 10 height 10
radio input "true"
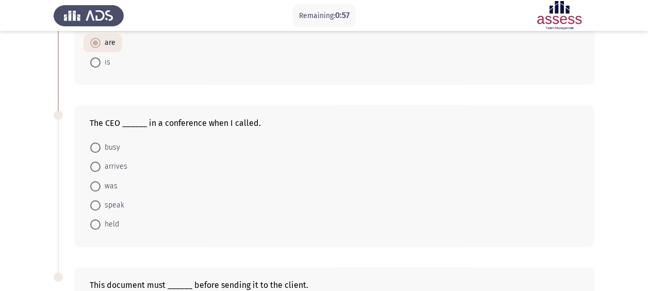
scroll to position [304, 0]
click at [99, 183] on span at bounding box center [95, 187] width 10 height 10
click at [99, 183] on input "was" at bounding box center [95, 187] width 10 height 10
radio input "true"
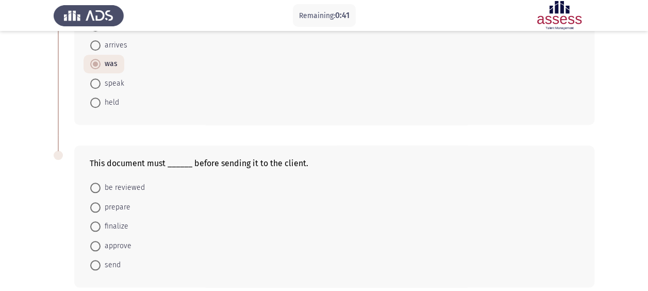
scroll to position [469, 0]
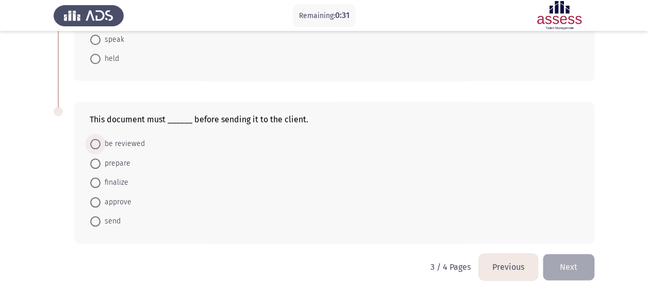
click at [97, 143] on span at bounding box center [95, 144] width 10 height 10
click at [97, 143] on input "be reviewed" at bounding box center [95, 144] width 10 height 10
radio input "true"
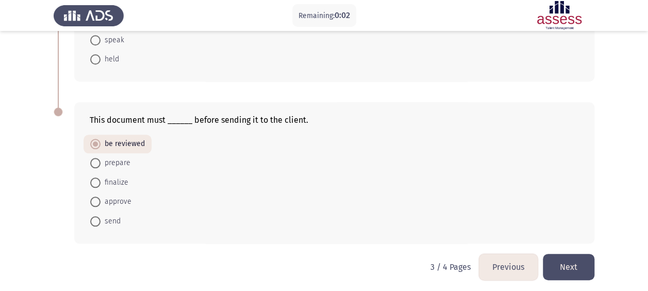
click at [564, 265] on button "Next" at bounding box center [569, 267] width 52 height 26
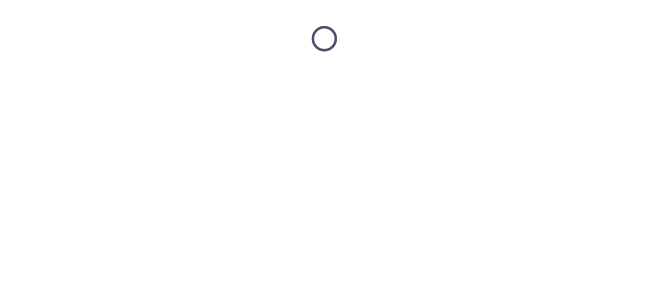
scroll to position [0, 0]
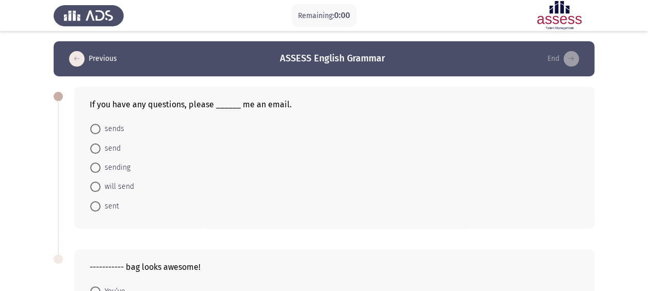
click at [103, 148] on span "send" at bounding box center [110, 148] width 20 height 12
click at [100, 148] on input "send" at bounding box center [95, 148] width 10 height 10
radio input "true"
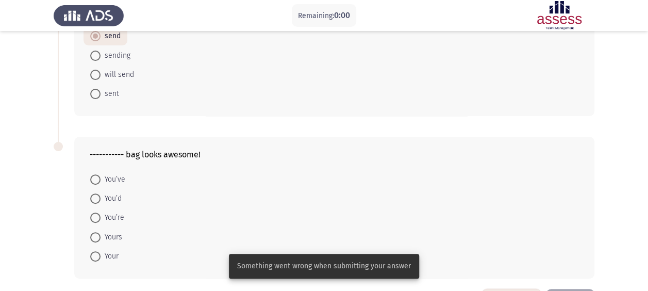
scroll to position [147, 0]
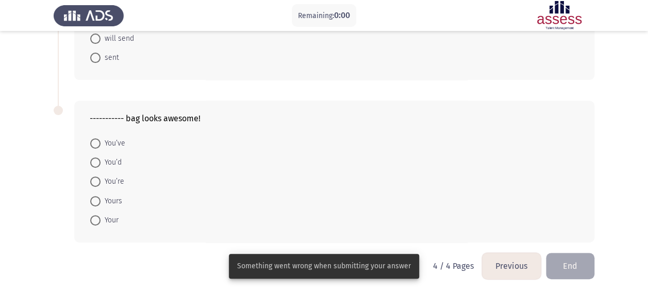
click at [97, 177] on span at bounding box center [95, 181] width 10 height 10
click at [97, 177] on input "You’re" at bounding box center [95, 181] width 10 height 10
radio input "true"
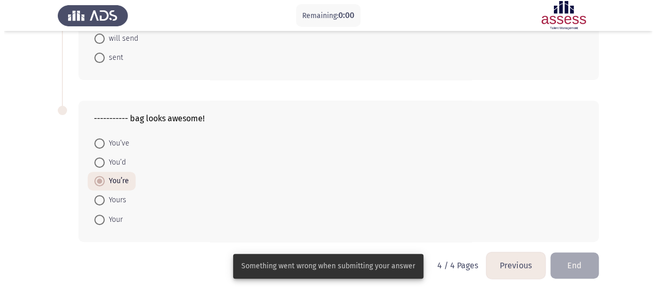
scroll to position [0, 0]
